Goal: Check status: Check status

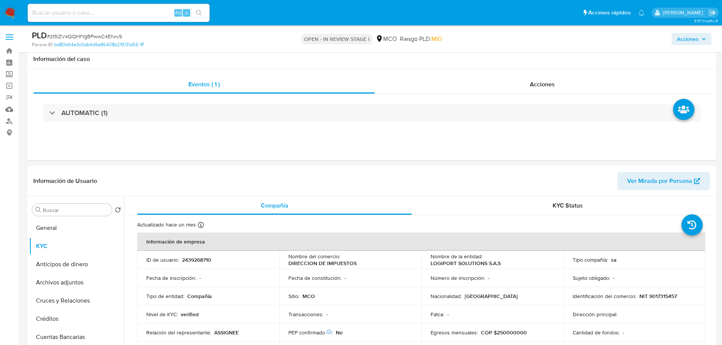
select select "10"
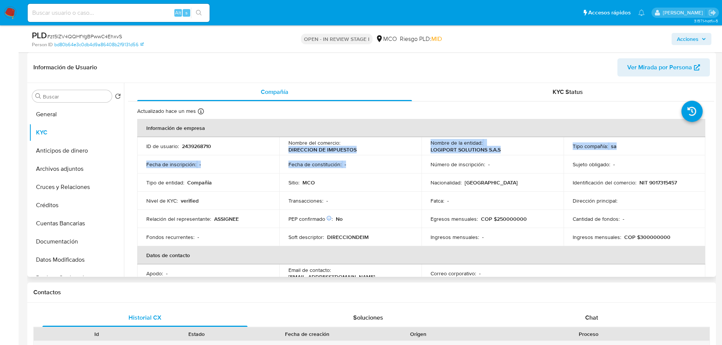
scroll to position [17, 0]
click at [373, 154] on td "Nombre del comercio : DIRECCION DE IMPUESTOS" at bounding box center [350, 146] width 142 height 18
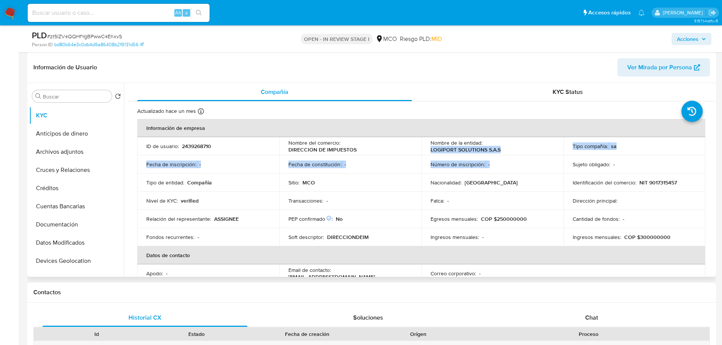
drag, startPoint x: 428, startPoint y: 152, endPoint x: 495, endPoint y: 161, distance: 67.2
click at [495, 161] on tbody "ID de usuario : 2439268710 Nombre del comercio : DIRECCION DE IMPUESTOS Nombre …" at bounding box center [421, 191] width 568 height 109
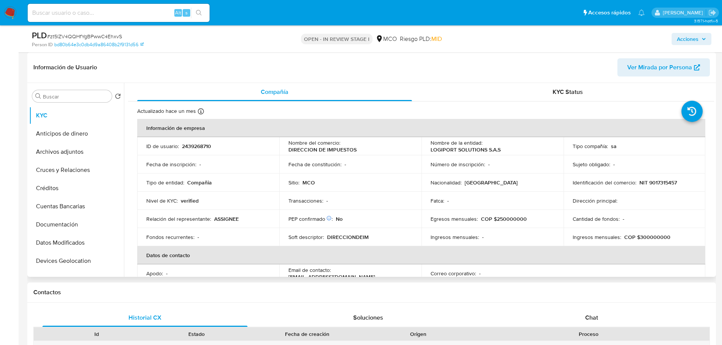
drag, startPoint x: 495, startPoint y: 161, endPoint x: 457, endPoint y: 188, distance: 46.2
click at [495, 161] on td "Número de inscripción : -" at bounding box center [492, 164] width 142 height 18
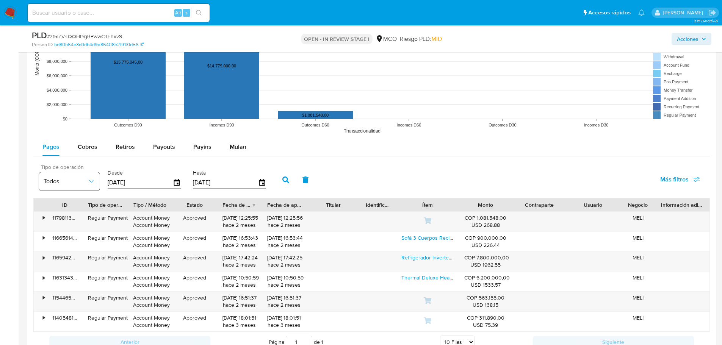
scroll to position [758, 0]
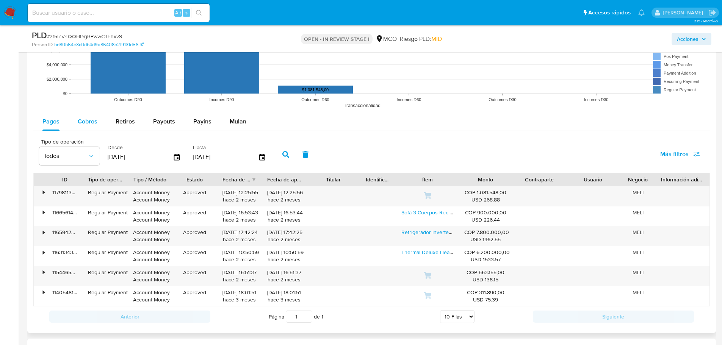
click at [87, 120] on span "Cobros" at bounding box center [88, 121] width 20 height 9
select select "10"
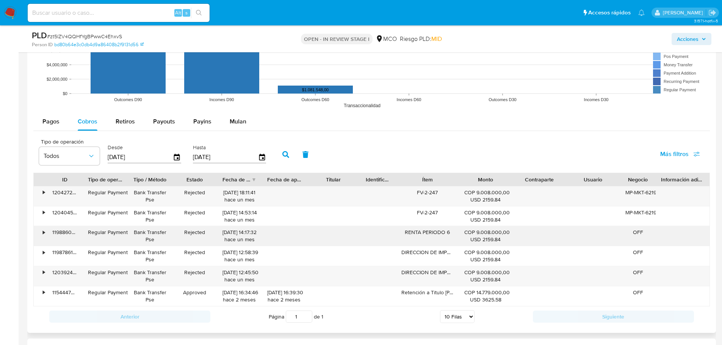
drag, startPoint x: 415, startPoint y: 230, endPoint x: 473, endPoint y: 239, distance: 58.7
click at [473, 239] on div "• 119886042877 Regular Payment Bank Transfer Pse Rejected [DATE] 14:17:32 [DATE…" at bounding box center [372, 236] width 676 height 20
click at [473, 239] on div "USD 2159.84" at bounding box center [485, 239] width 43 height 7
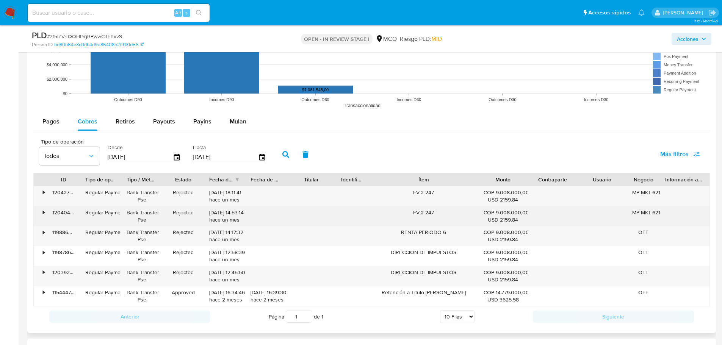
drag, startPoint x: 456, startPoint y: 176, endPoint x: 502, endPoint y: 224, distance: 67.0
click at [502, 183] on div "ID Tipo de operación Tipo / Método Estado Fecha de creación Fecha de aprobación…" at bounding box center [372, 179] width 676 height 13
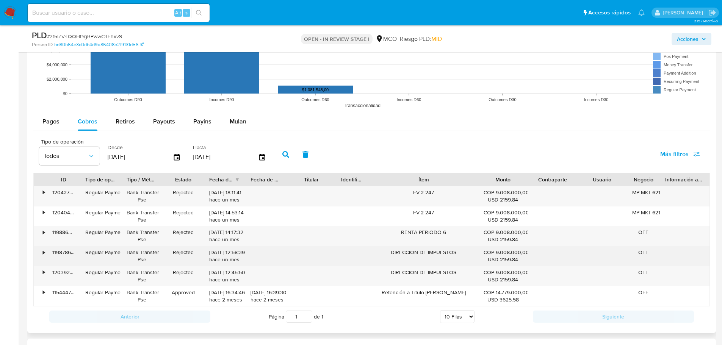
drag, startPoint x: 463, startPoint y: 253, endPoint x: 376, endPoint y: 248, distance: 87.7
click at [374, 248] on div "DIRECCION DE IMPUESTOS" at bounding box center [423, 256] width 109 height 20
click at [475, 258] on div "DIRECCION DE IMPUESTOS" at bounding box center [423, 256] width 109 height 20
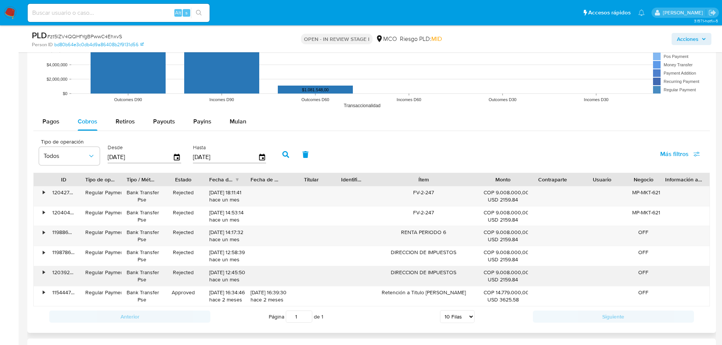
click at [450, 277] on div "DIRECCION DE IMPUESTOS" at bounding box center [423, 276] width 109 height 20
drag, startPoint x: 469, startPoint y: 272, endPoint x: 405, endPoint y: 228, distance: 77.7
click at [378, 255] on div "• 120427203002 Regular Payment Bank Transfer Pse Rejected [DATE] 18:11:41 [DATE…" at bounding box center [371, 246] width 676 height 120
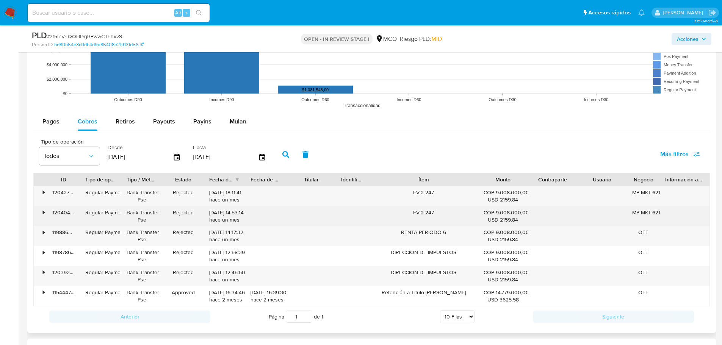
click at [408, 220] on div "FV-2-247" at bounding box center [423, 217] width 109 height 20
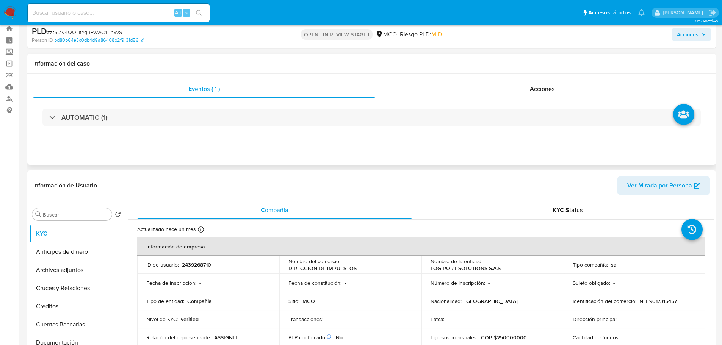
scroll to position [0, 0]
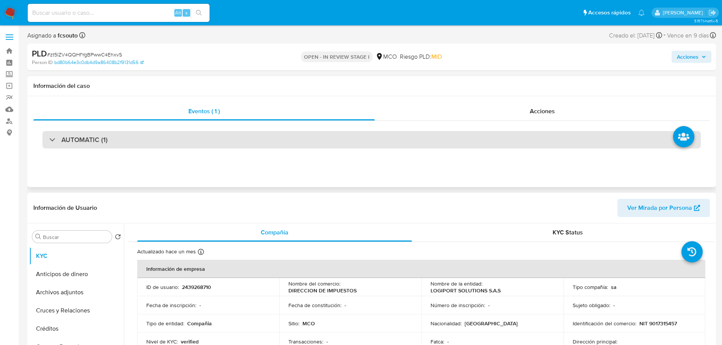
click at [165, 142] on div "AUTOMATIC (1)" at bounding box center [371, 139] width 658 height 17
